Goal: Information Seeking & Learning: Learn about a topic

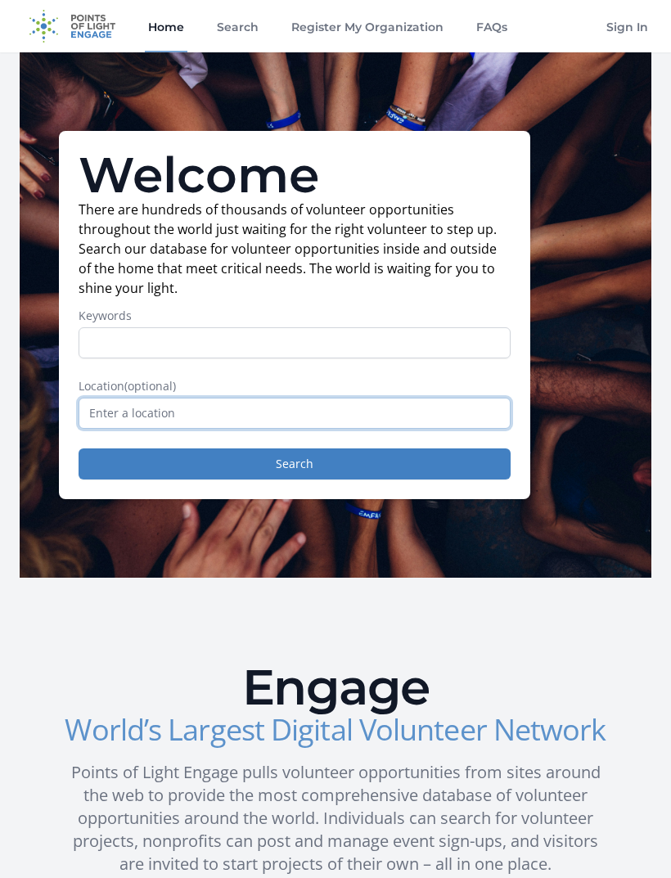
click at [432, 406] on input "text" at bounding box center [295, 413] width 432 height 31
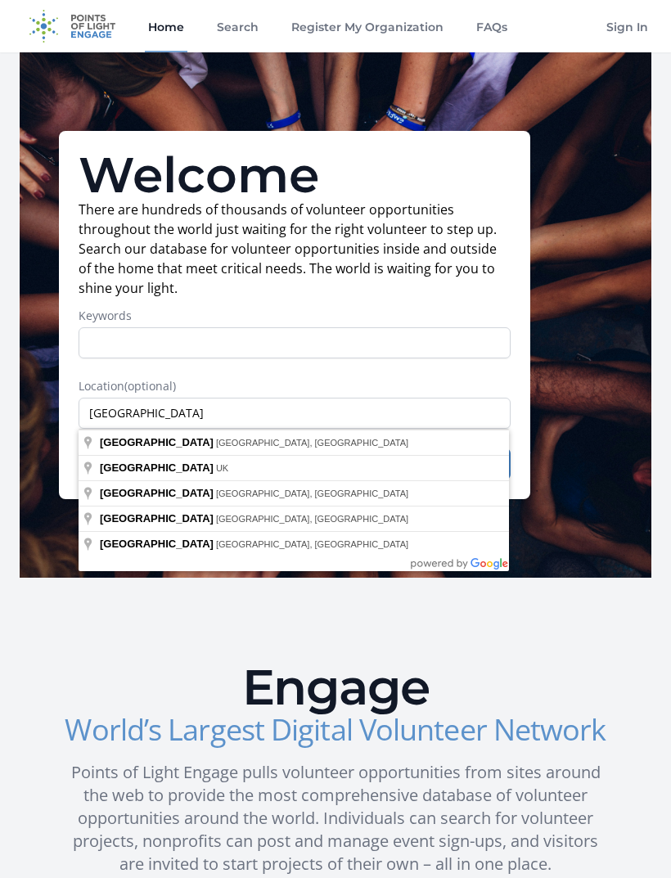
type input "[GEOGRAPHIC_DATA], [GEOGRAPHIC_DATA], [GEOGRAPHIC_DATA]"
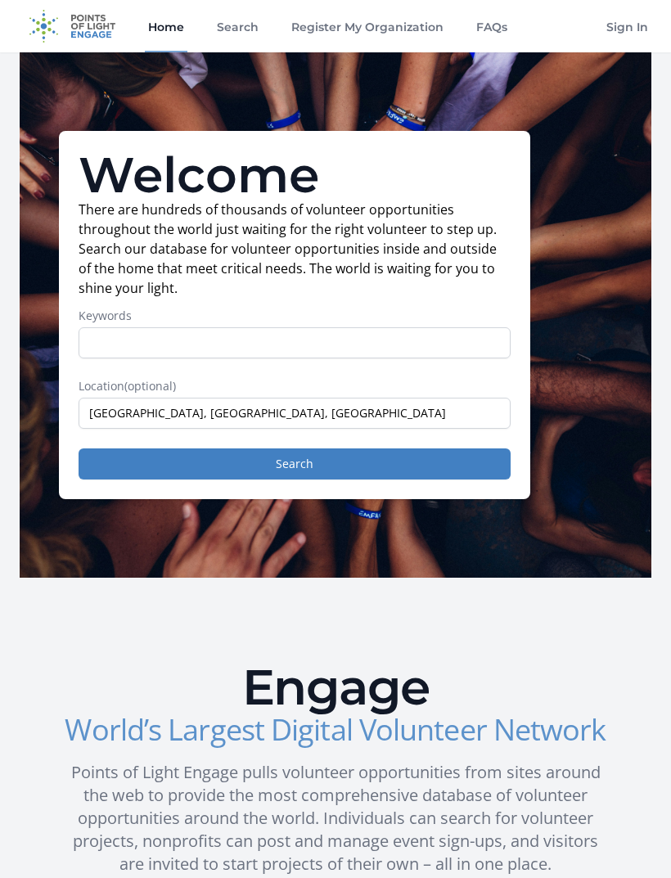
click at [124, 463] on button "Search" at bounding box center [295, 463] width 432 height 31
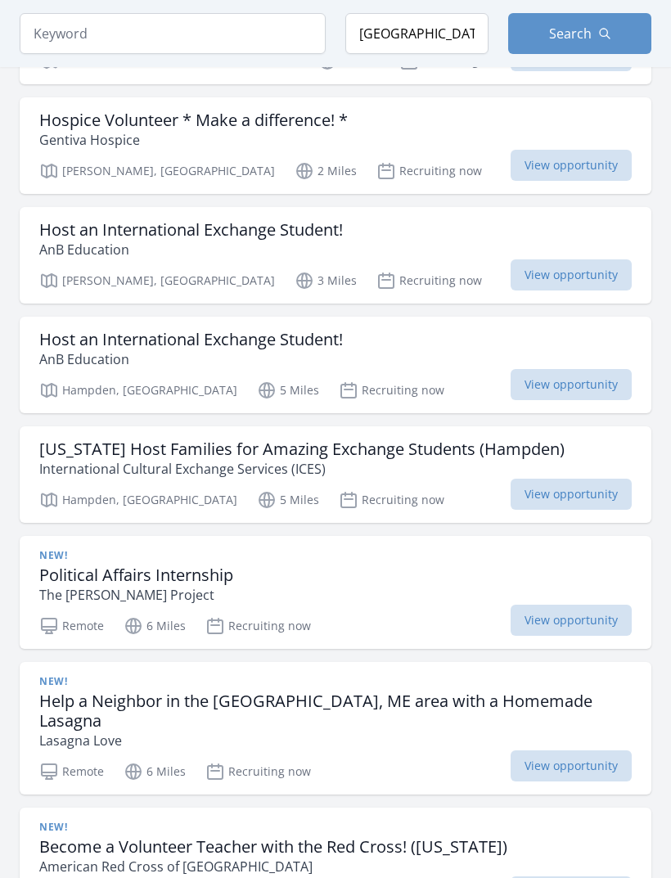
scroll to position [387, 0]
click at [71, 578] on h3 "Political Affairs Internship" at bounding box center [136, 575] width 194 height 20
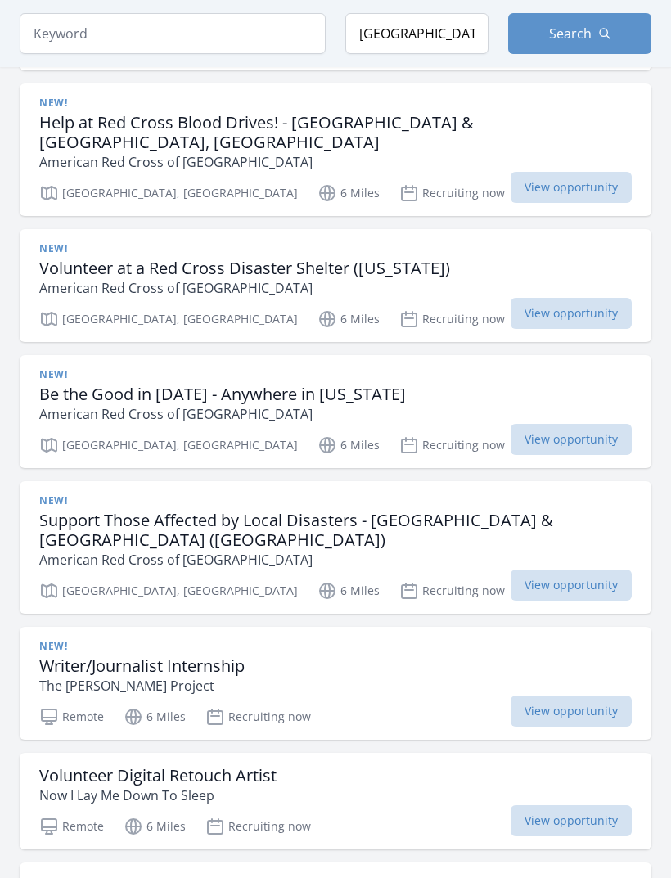
scroll to position [1384, 0]
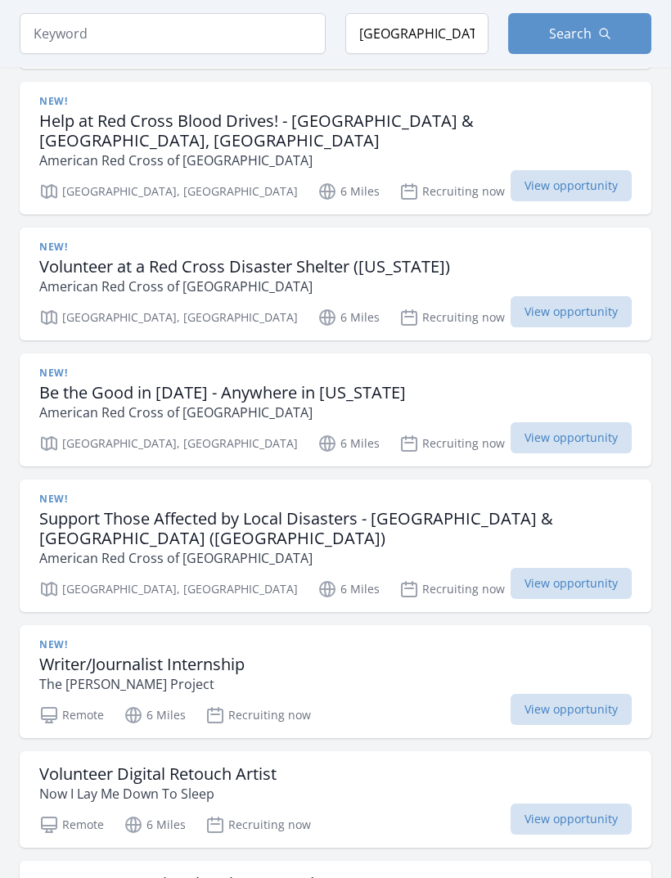
click at [546, 803] on span "View opportunity" at bounding box center [570, 818] width 121 height 31
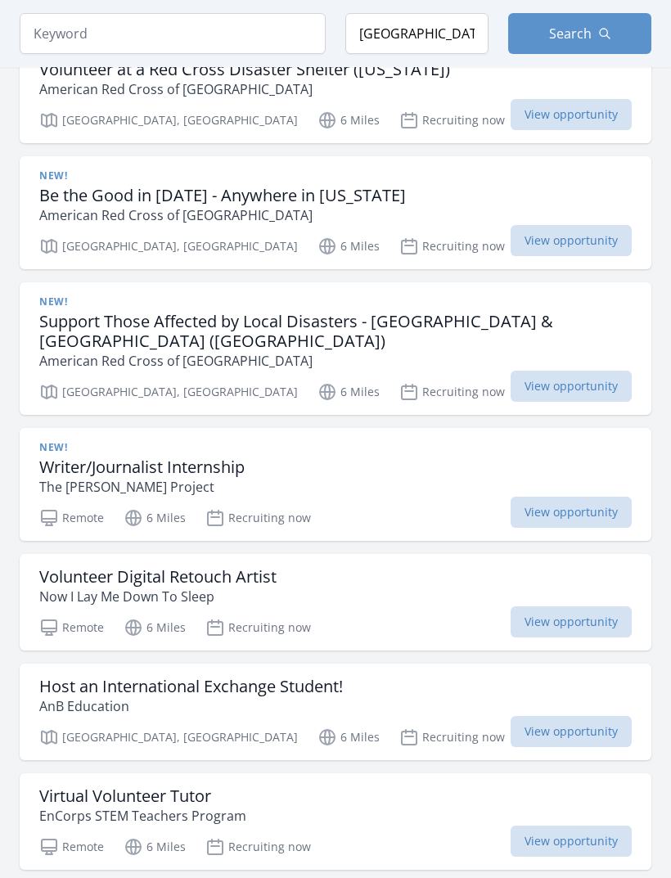
scroll to position [1581, 0]
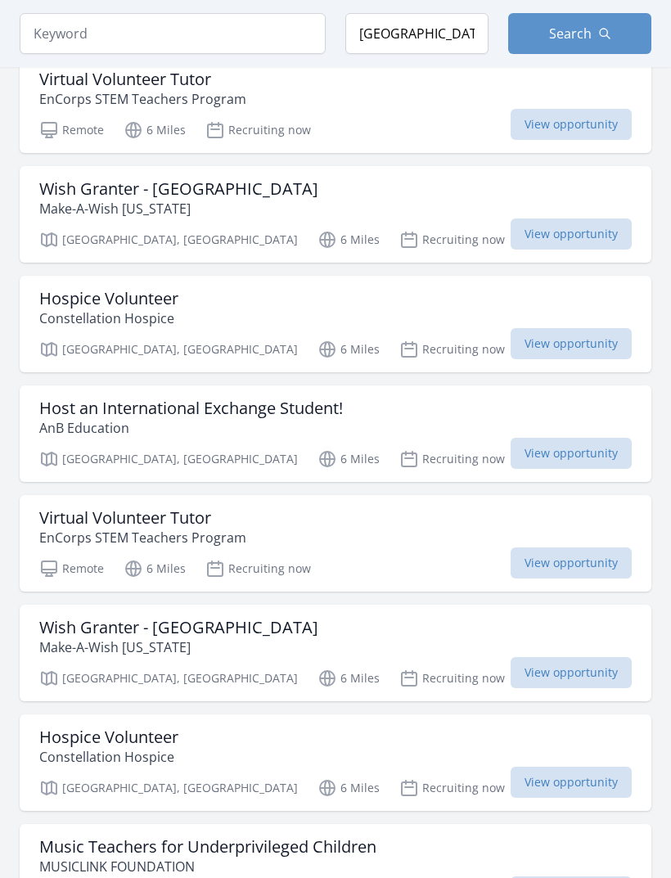
scroll to position [2299, 0]
click at [561, 656] on span "View opportunity" at bounding box center [570, 671] width 121 height 31
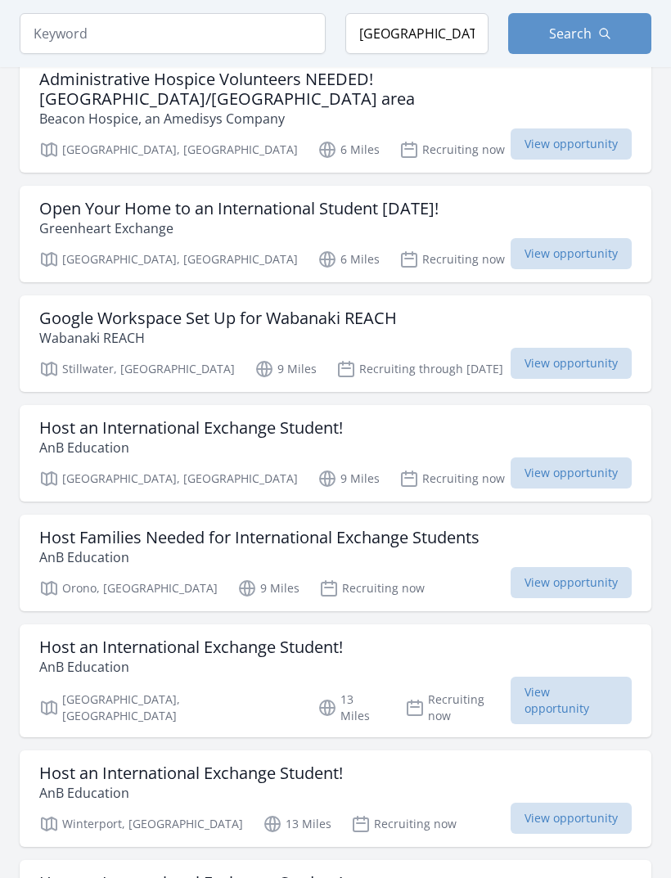
scroll to position [3742, 0]
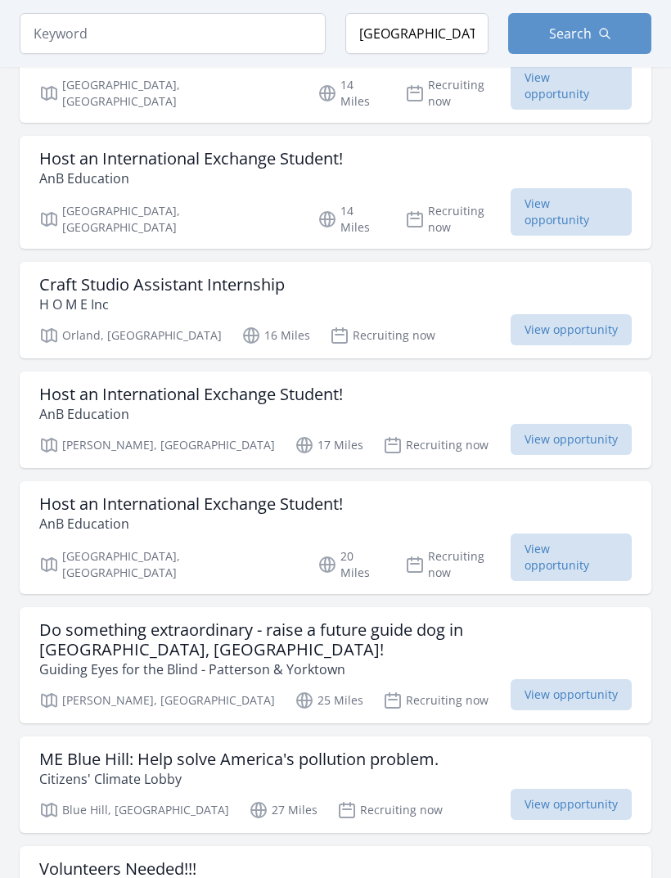
scroll to position [4811, 0]
